Goal: Check status

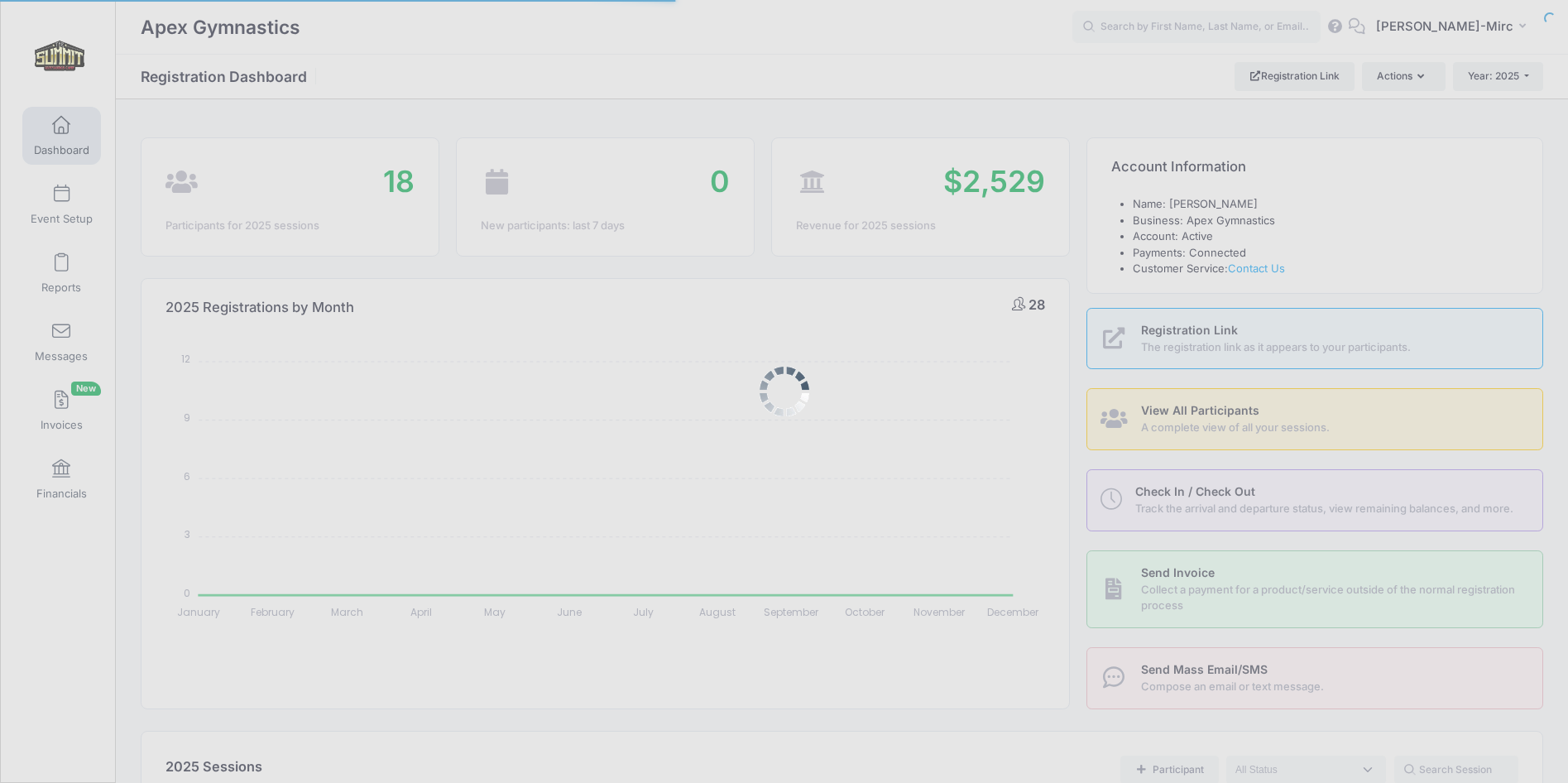
select select
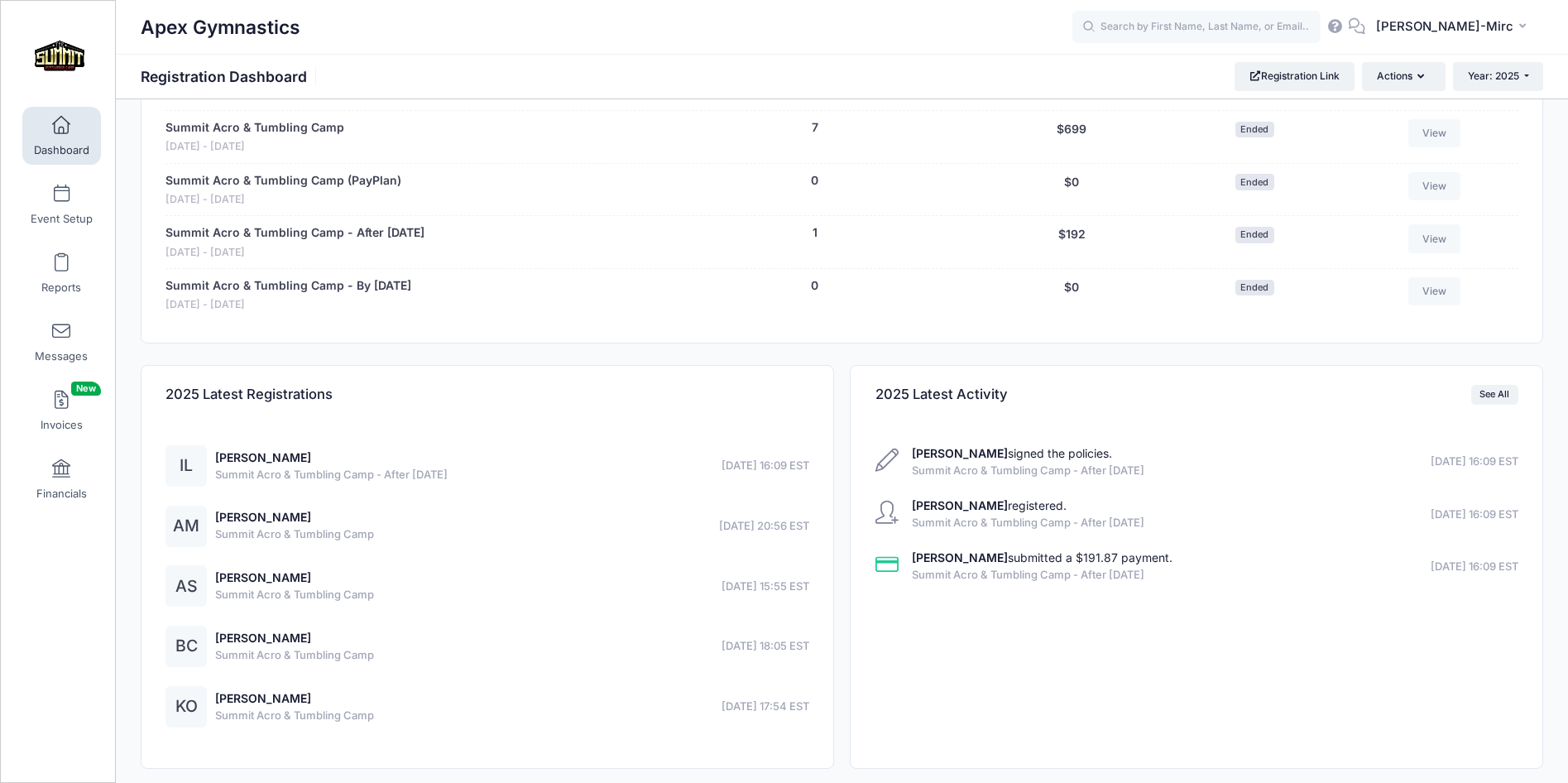
scroll to position [965, 0]
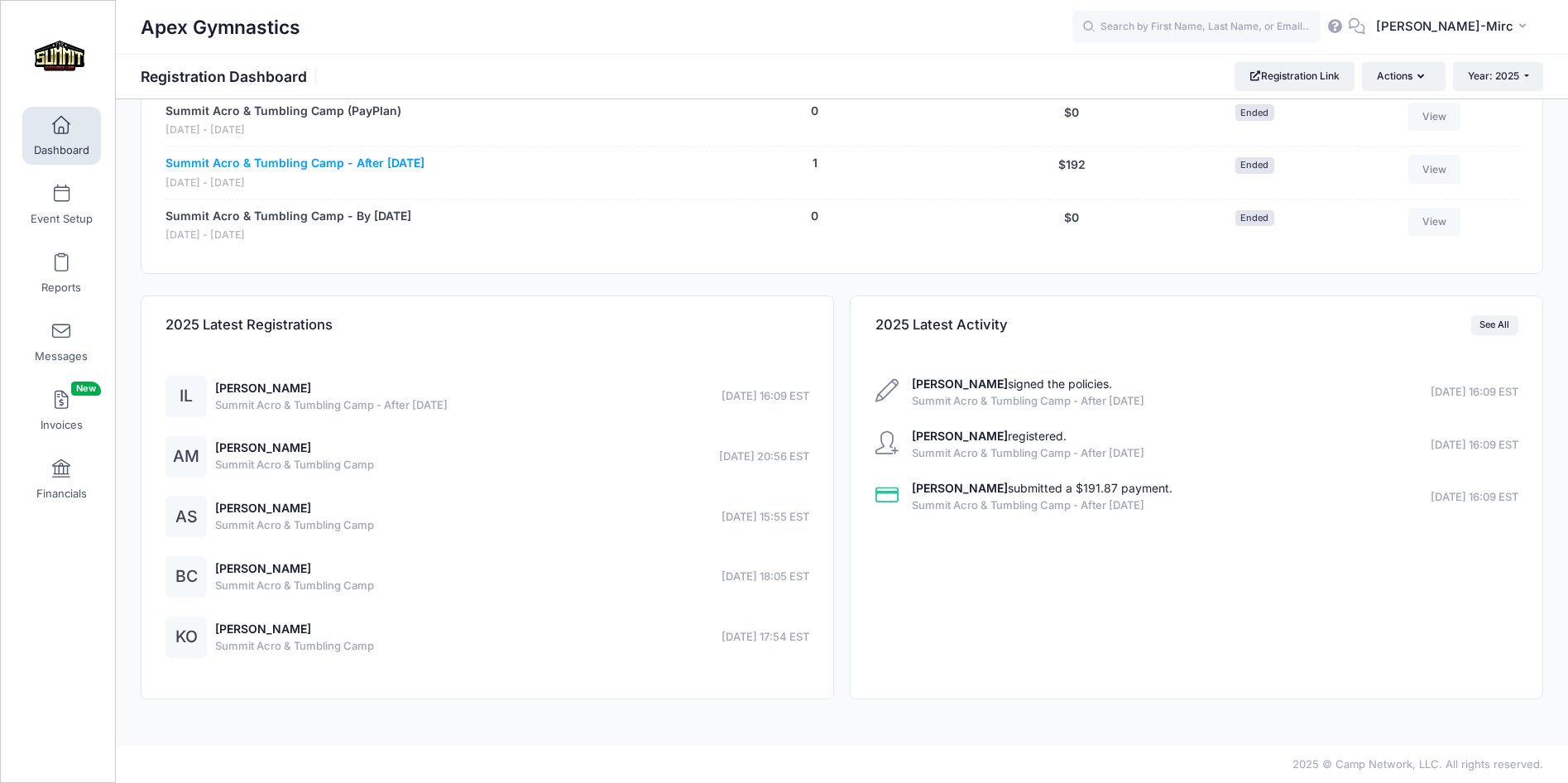
click at [348, 163] on link "Summit Acro & Tumbling Camp - After [DATE]" at bounding box center [295, 163] width 259 height 17
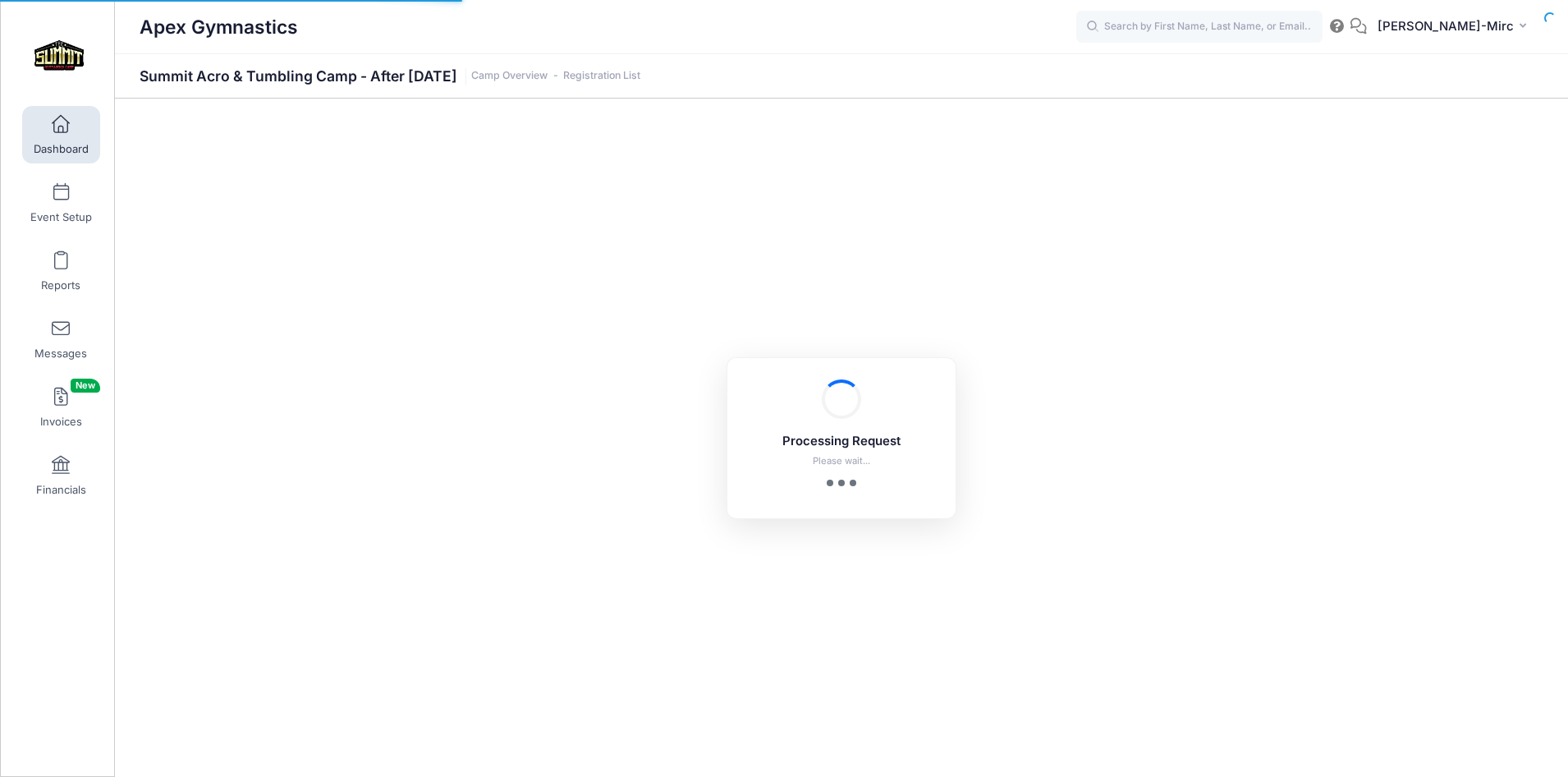
select select "10"
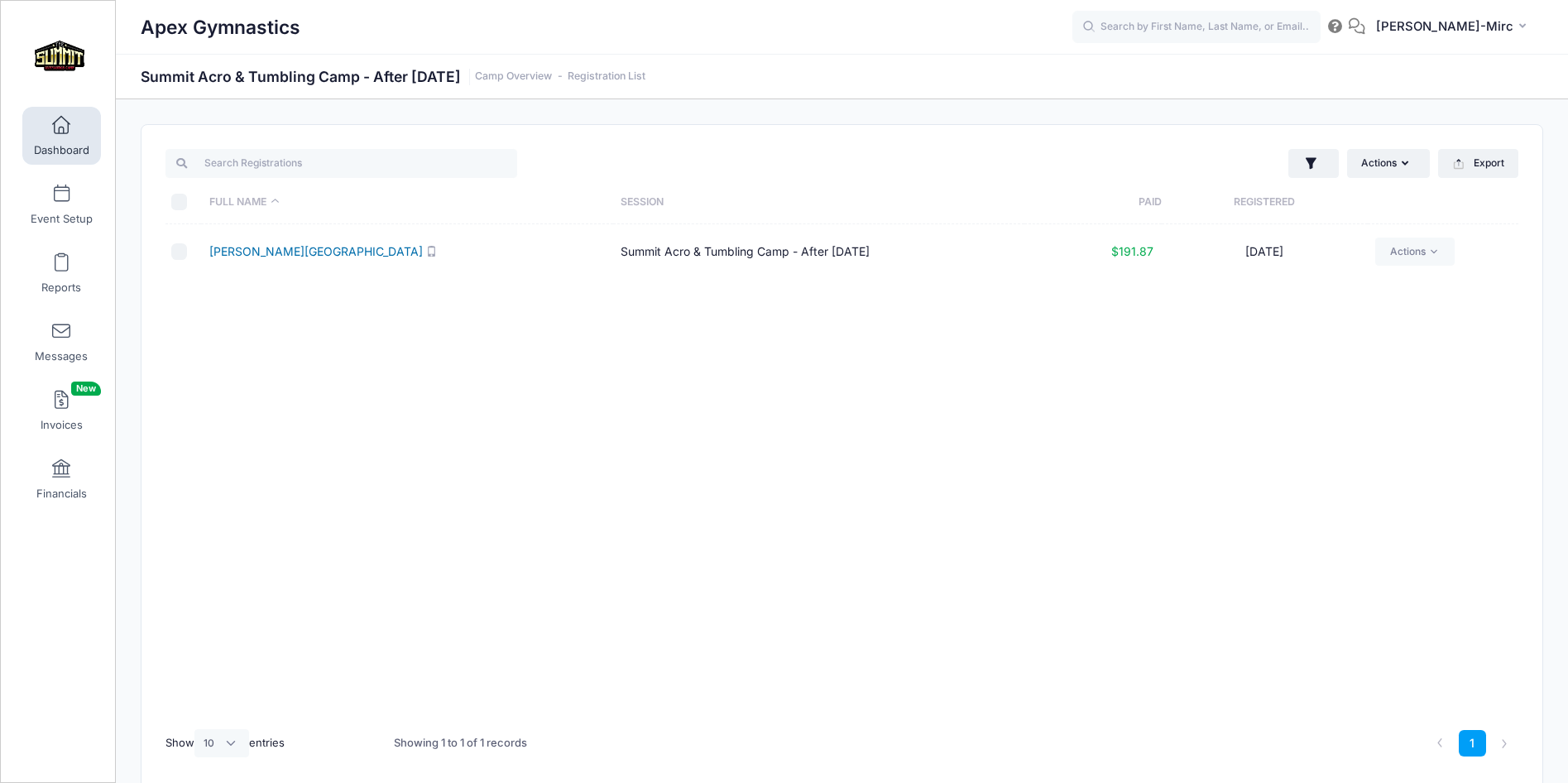
click at [266, 253] on link "[PERSON_NAME][GEOGRAPHIC_DATA]" at bounding box center [315, 251] width 214 height 14
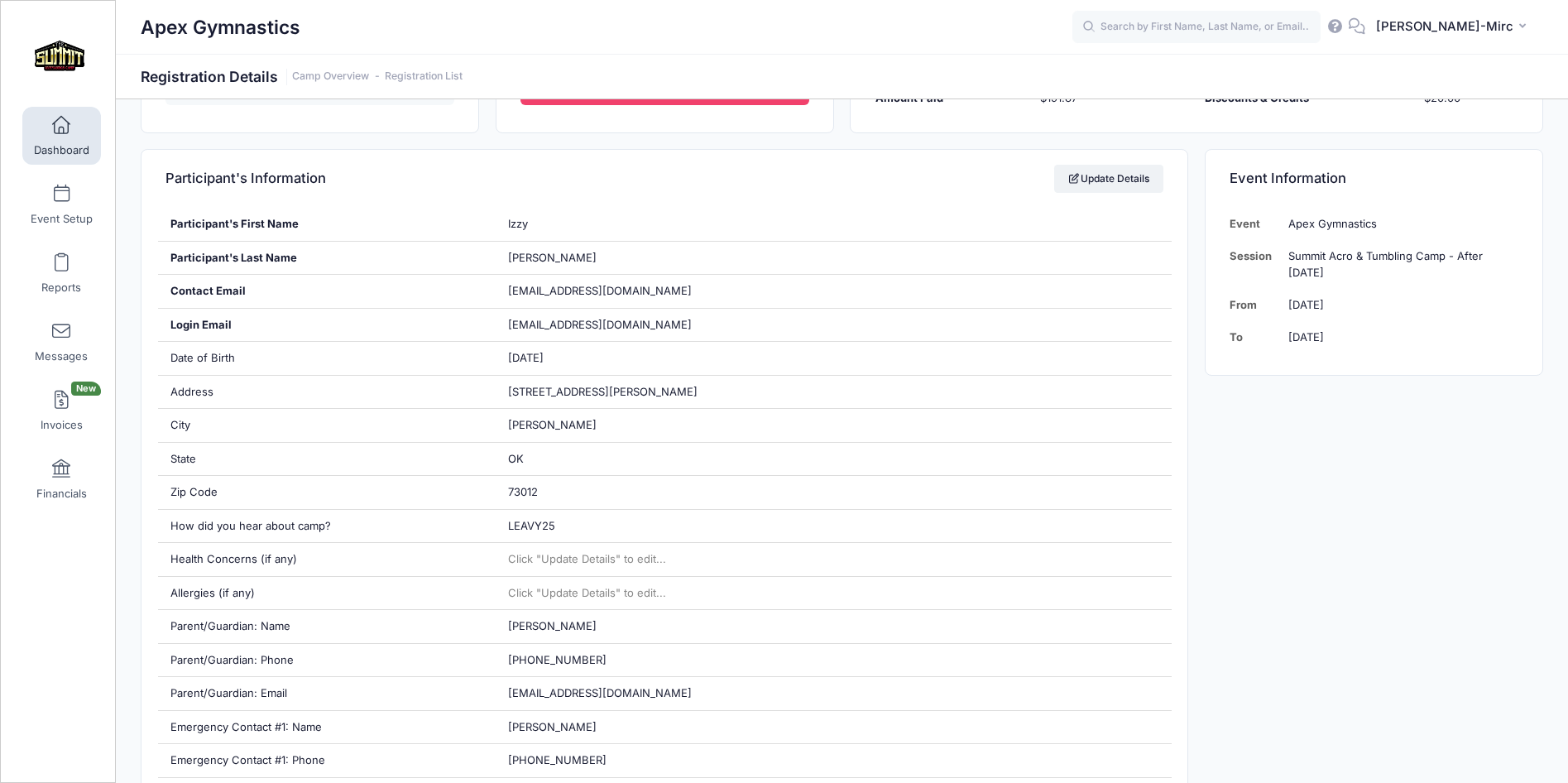
scroll to position [249, 0]
